Goal: Task Accomplishment & Management: Use online tool/utility

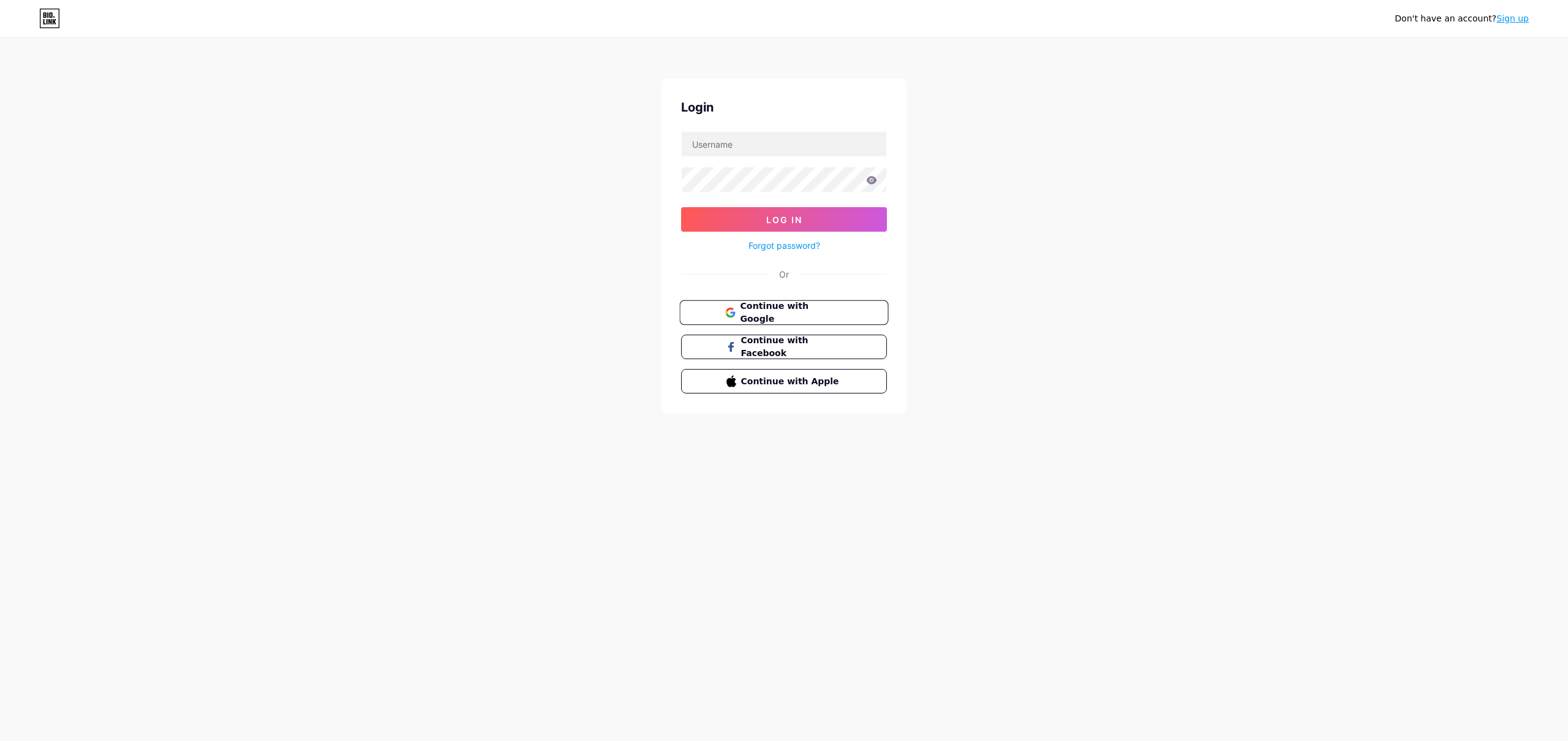
click at [780, 309] on span "Continue with Google" at bounding box center [791, 313] width 102 height 27
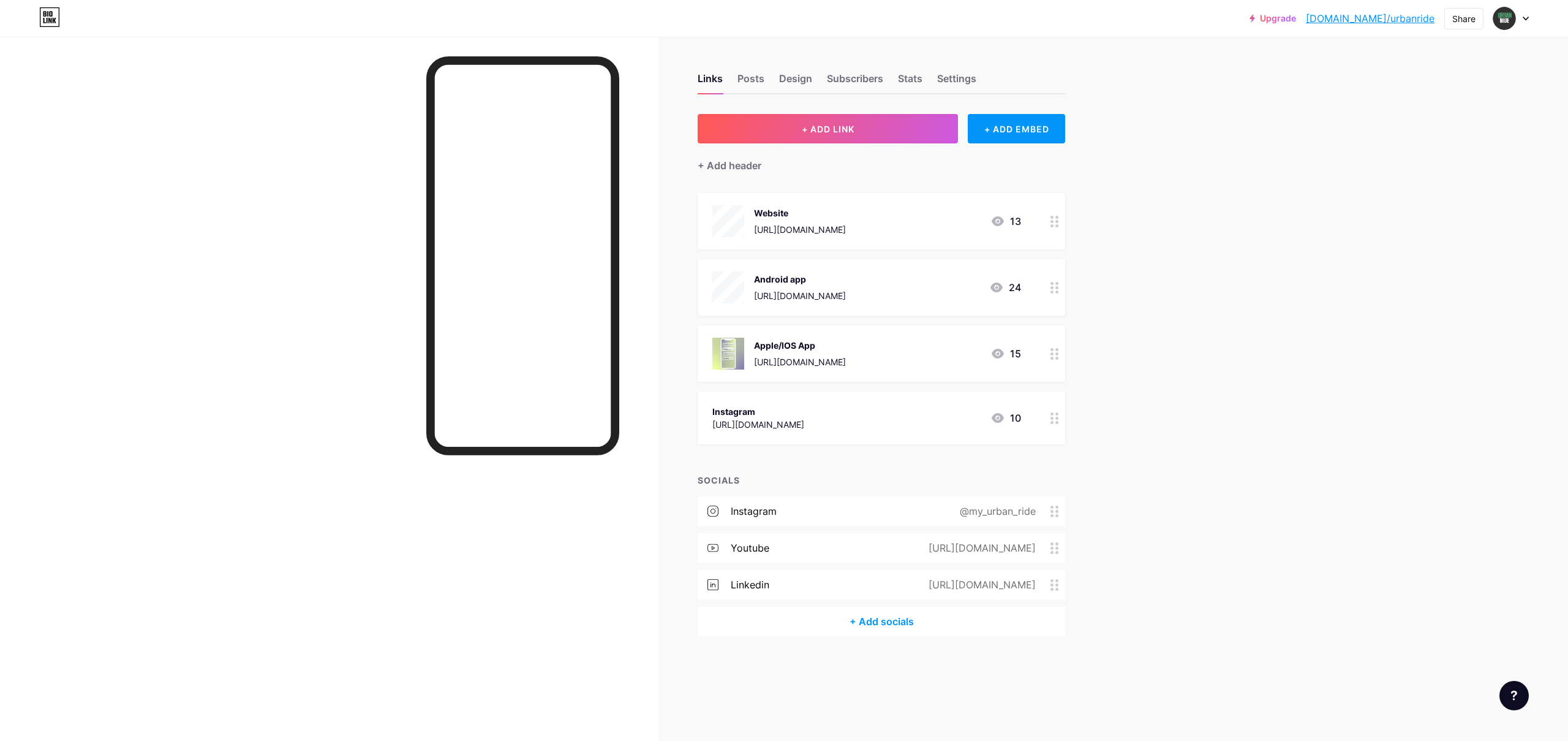
click at [845, 359] on div "[URL][DOMAIN_NAME]" at bounding box center [800, 361] width 92 height 12
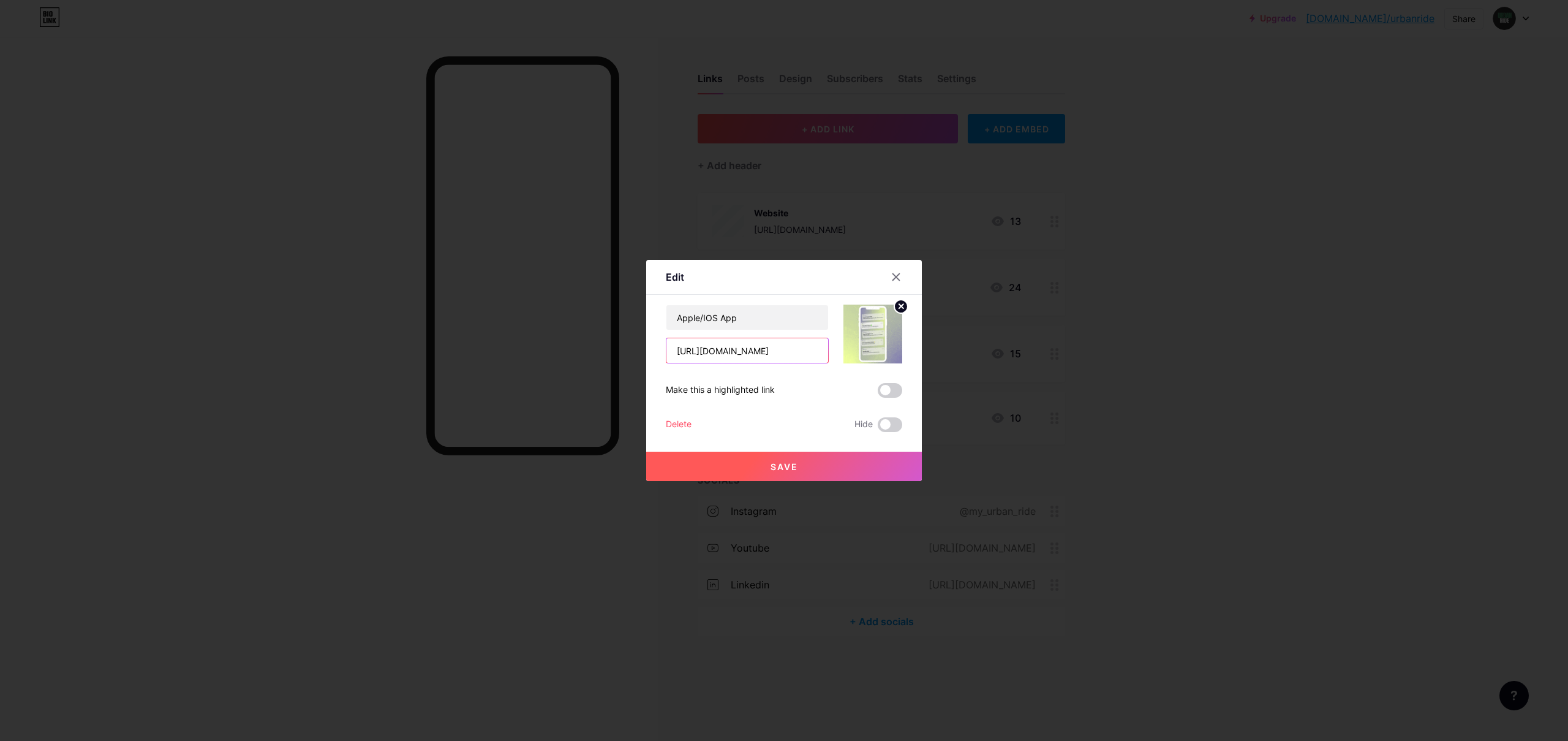
click at [764, 351] on input "[URL][DOMAIN_NAME]" at bounding box center [747, 350] width 162 height 24
